Goal: Navigation & Orientation: Find specific page/section

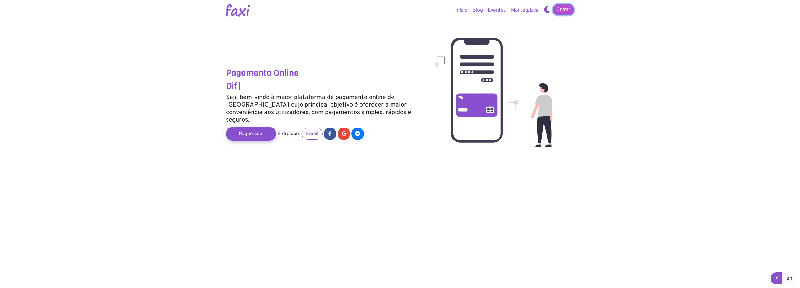
click at [561, 9] on link "Entrar" at bounding box center [563, 9] width 21 height 11
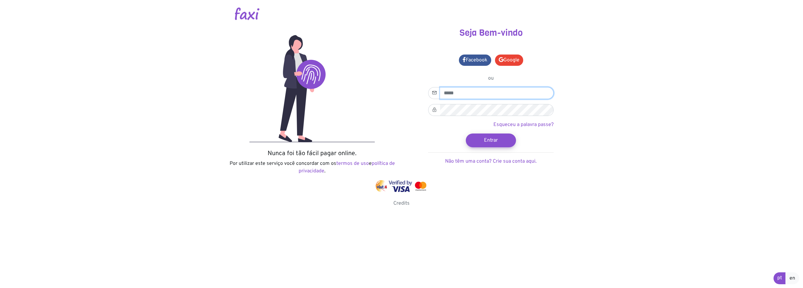
click at [470, 93] on input "email" at bounding box center [497, 93] width 114 height 12
type input "**********"
click at [483, 139] on button "Entrar" at bounding box center [491, 140] width 55 height 15
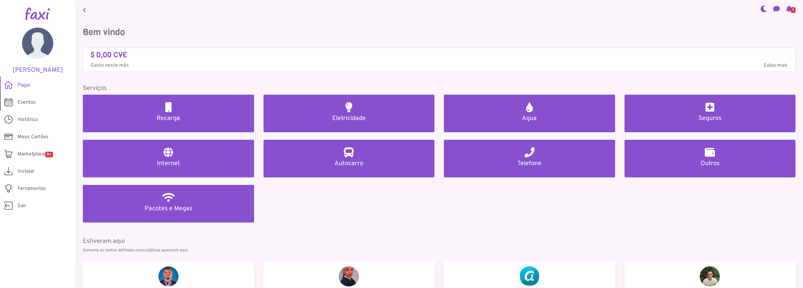
click at [29, 101] on span "Eventos" at bounding box center [27, 103] width 18 height 8
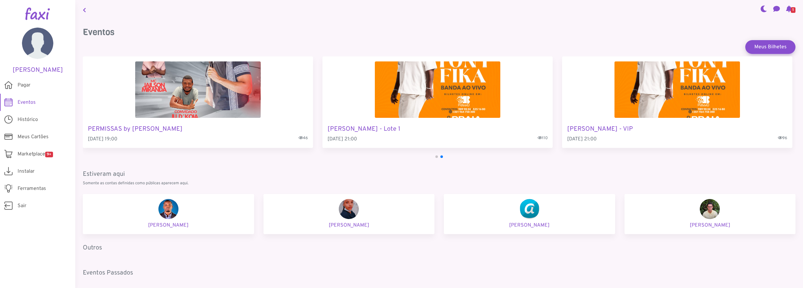
click at [474, 85] on img "2 / 4" at bounding box center [438, 90] width 126 height 56
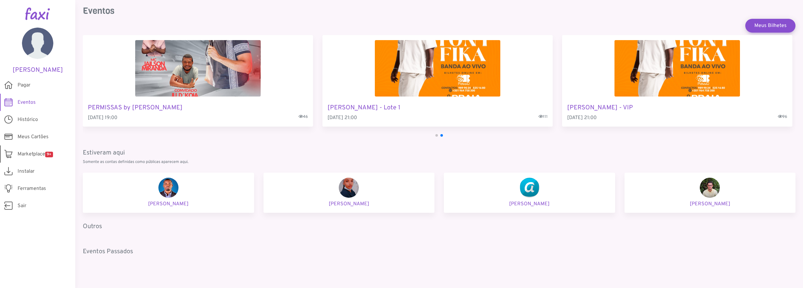
click at [44, 156] on span "Marketplace 9+" at bounding box center [35, 155] width 35 height 8
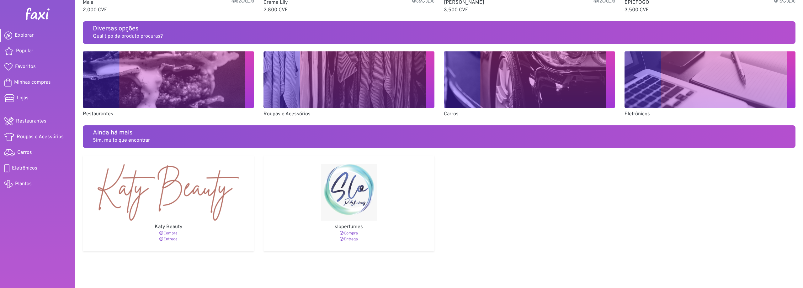
scroll to position [384, 0]
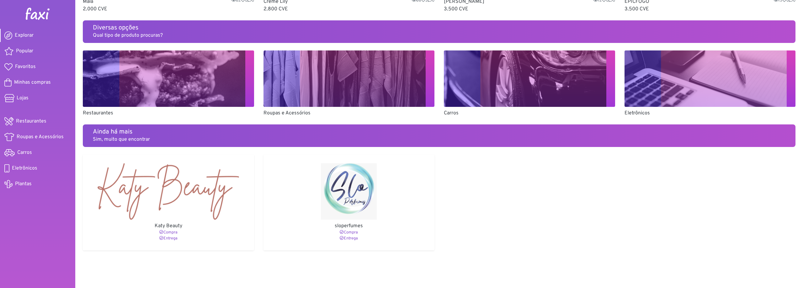
click at [39, 16] on img at bounding box center [37, 14] width 25 height 13
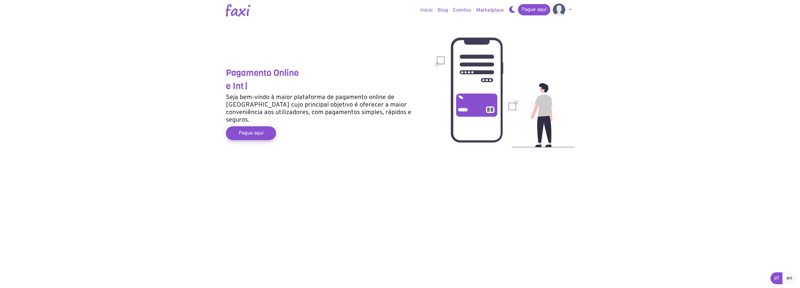
click at [488, 10] on link "Marketplace" at bounding box center [490, 10] width 33 height 13
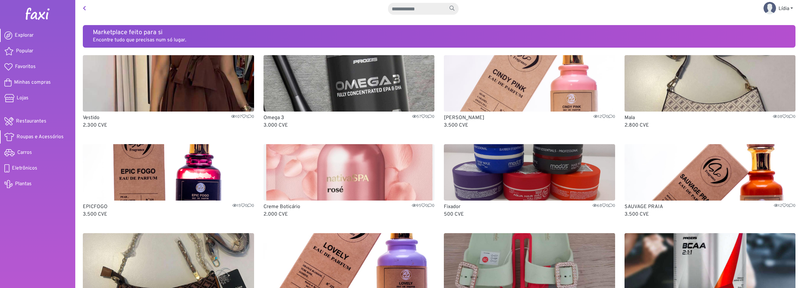
click at [24, 138] on span "Roupas e Acessórios" at bounding box center [40, 137] width 47 height 8
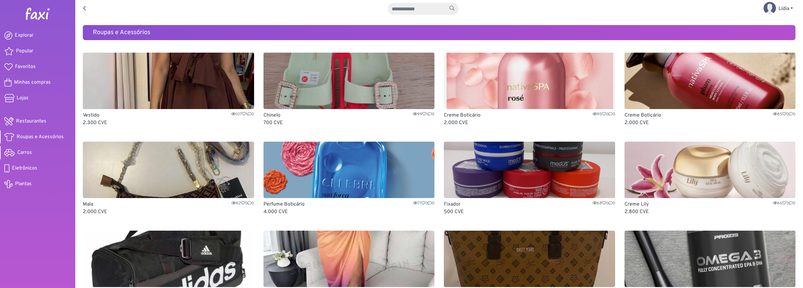
click at [25, 154] on span "Carros" at bounding box center [24, 153] width 15 height 8
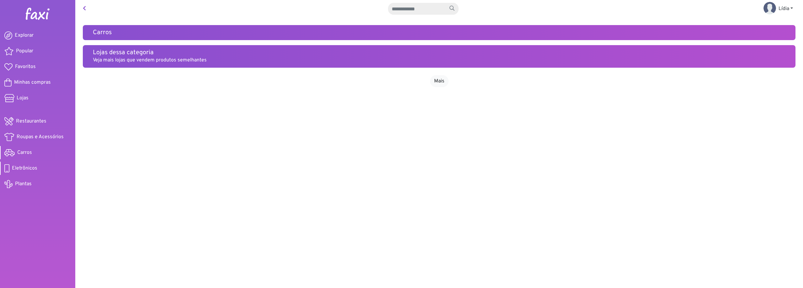
click at [25, 168] on span "Eletrônicos" at bounding box center [24, 169] width 25 height 8
click at [29, 184] on span "Plantas" at bounding box center [23, 184] width 17 height 8
click at [23, 123] on span "Restaurantes" at bounding box center [31, 122] width 30 height 8
click at [22, 100] on span "Lojas" at bounding box center [23, 98] width 12 height 8
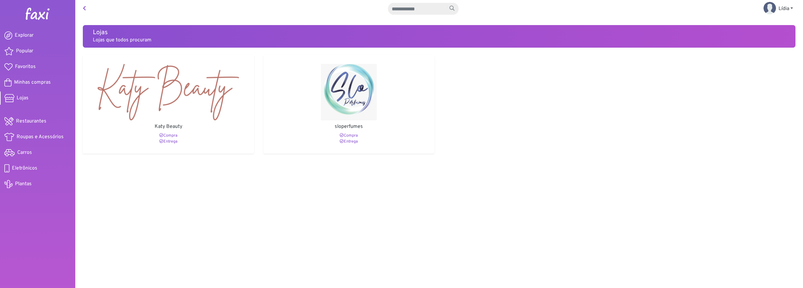
click at [167, 118] on img at bounding box center [168, 92] width 166 height 56
